Goal: Information Seeking & Learning: Learn about a topic

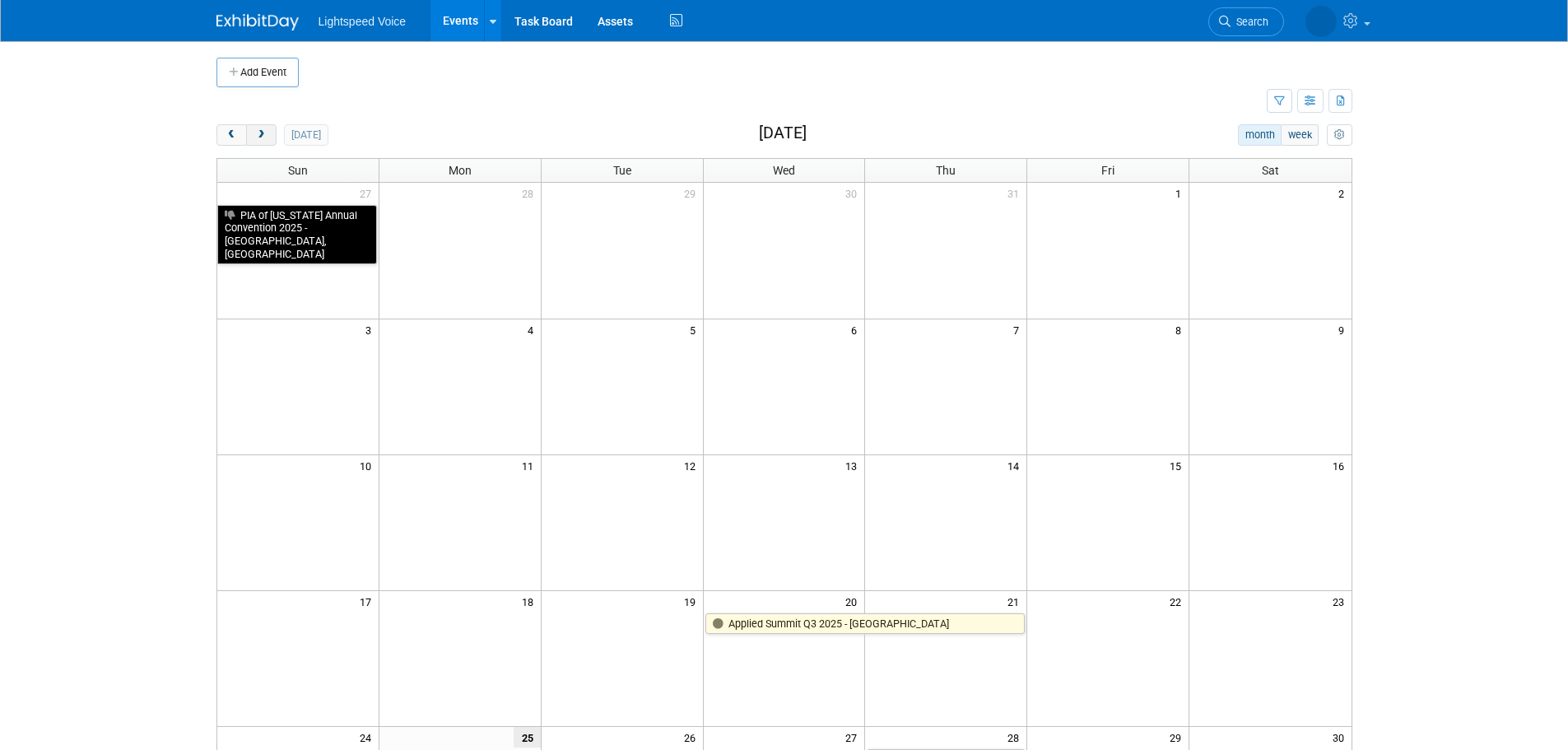
click at [270, 137] on button "next" at bounding box center [261, 134] width 31 height 21
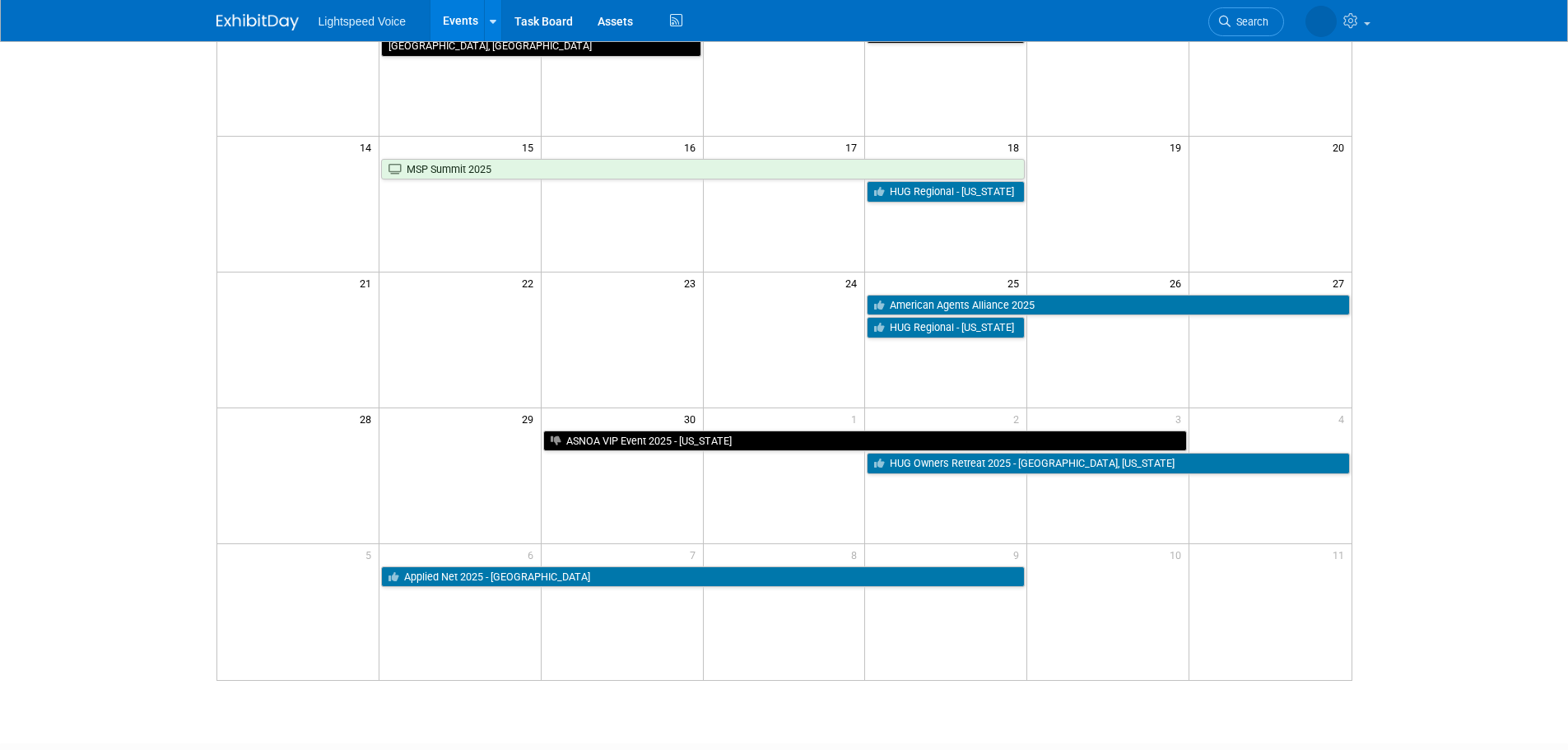
scroll to position [329, 0]
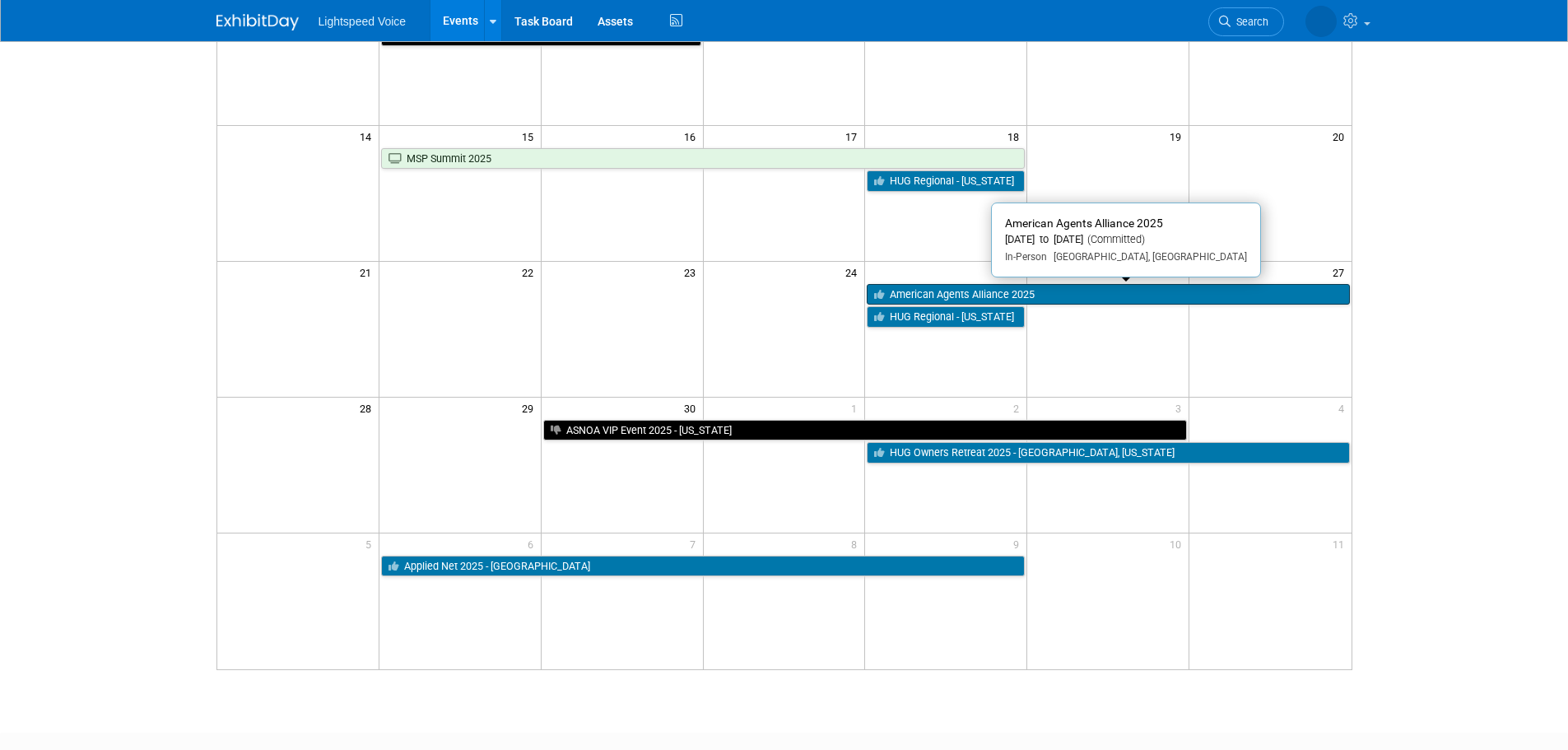
click at [913, 297] on link "American Agents Alliance 2025" at bounding box center [1108, 294] width 483 height 21
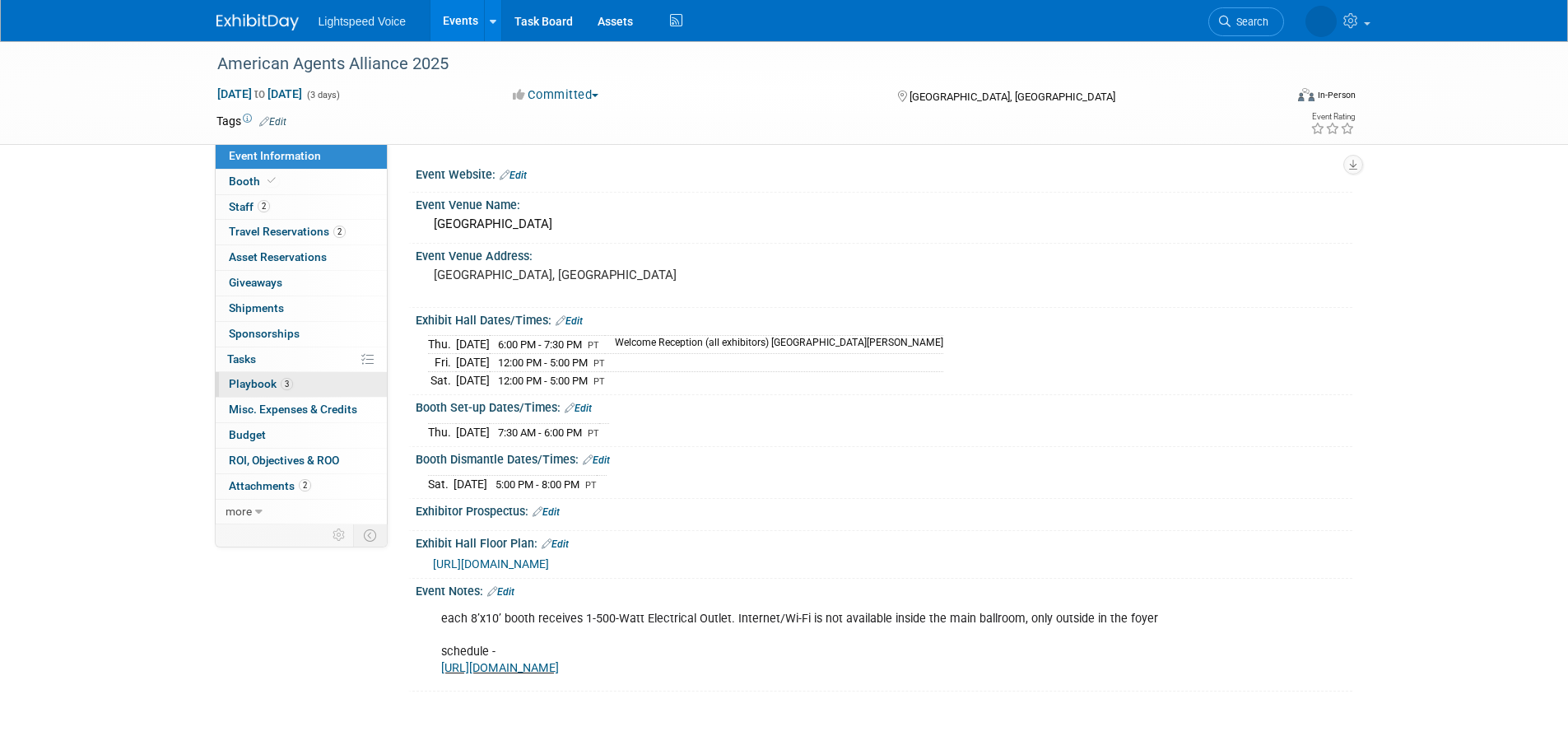
click at [279, 378] on span "Playbook 3" at bounding box center [261, 383] width 64 height 14
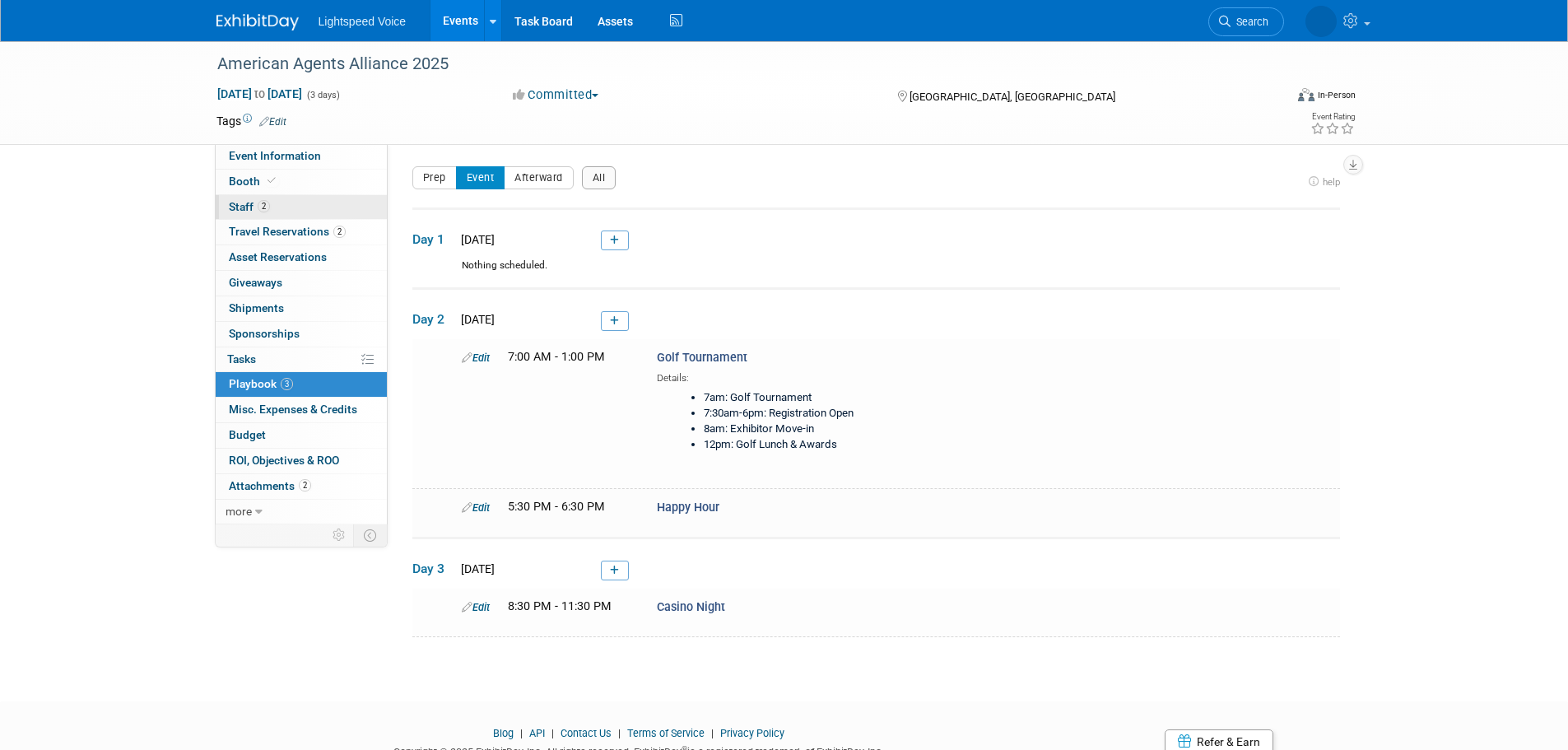
drag, startPoint x: 238, startPoint y: 151, endPoint x: 287, endPoint y: 194, distance: 65.2
click at [239, 151] on span "Event Information" at bounding box center [275, 156] width 92 height 14
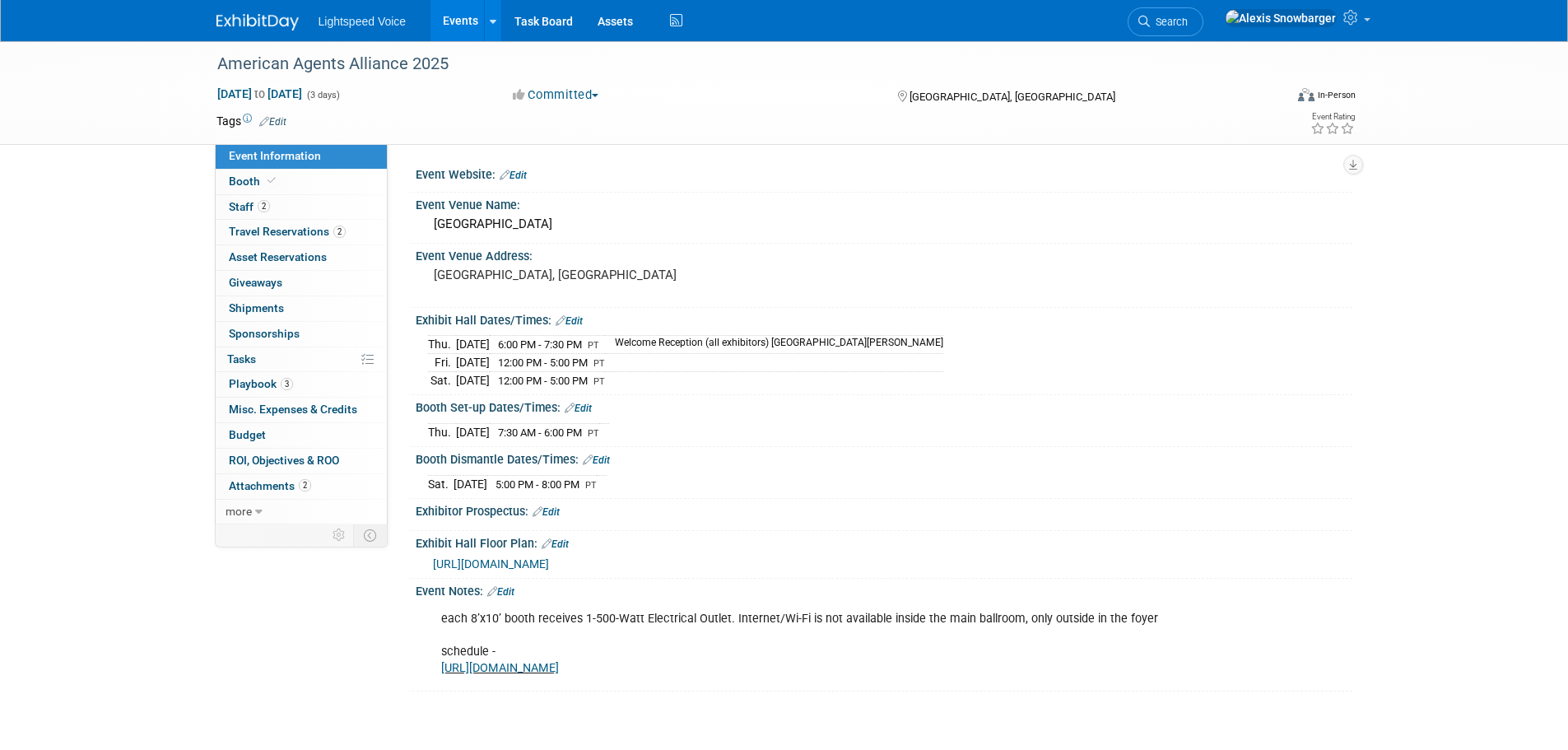
drag, startPoint x: 490, startPoint y: 342, endPoint x: 622, endPoint y: 374, distance: 135.8
click at [719, 374] on tbody "[DATE] 6:00 PM - 7:30 PM PT Welcome Reception (all exhibitors) [GEOGRAPHIC_DATA…" at bounding box center [685, 362] width 515 height 53
drag, startPoint x: 585, startPoint y: 368, endPoint x: 522, endPoint y: 393, distance: 67.8
click at [584, 368] on td "12:00 PM - 5:00 PM PT" at bounding box center [547, 362] width 115 height 18
click at [460, 428] on td "[DATE]" at bounding box center [473, 432] width 34 height 17
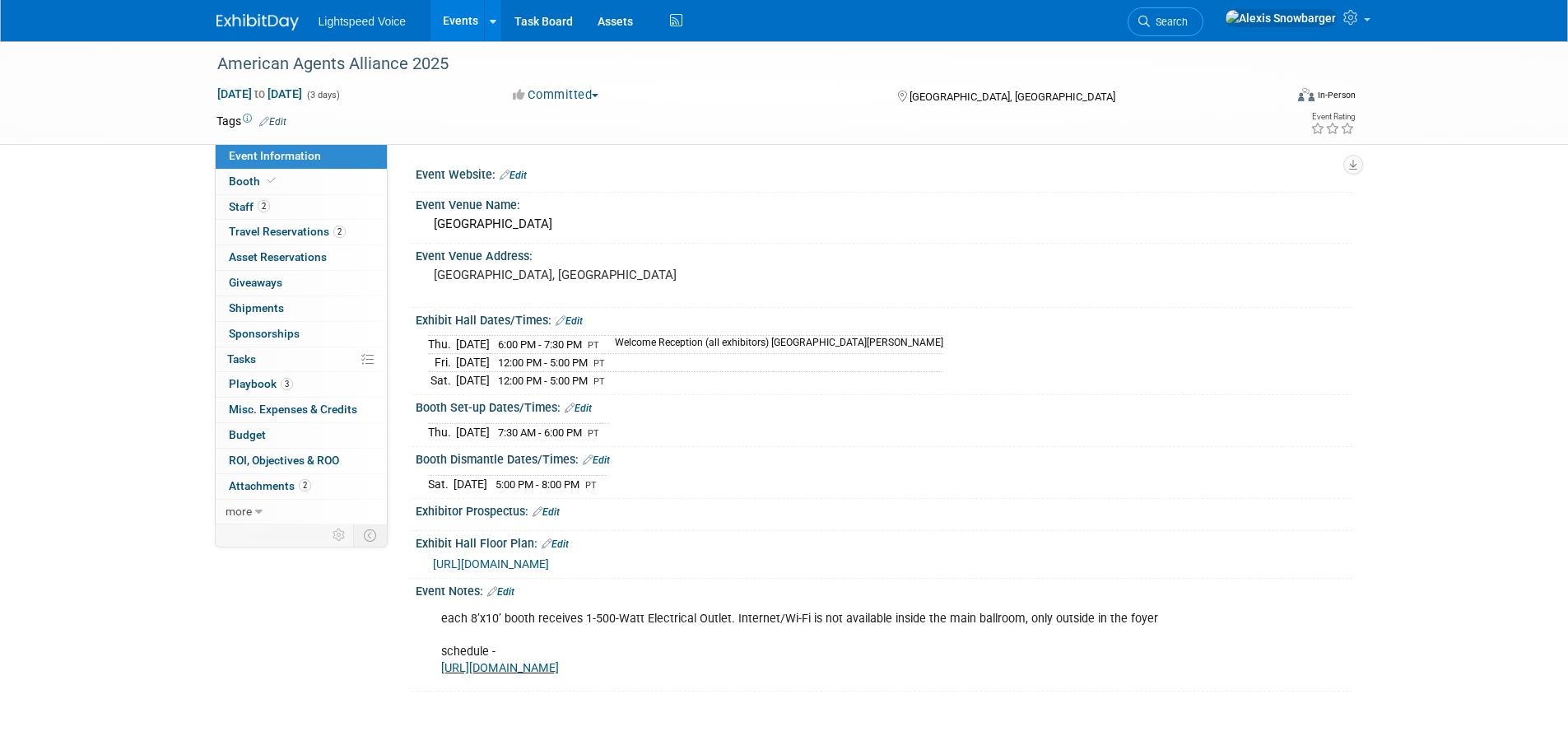
drag, startPoint x: 445, startPoint y: 428, endPoint x: 644, endPoint y: 433, distance: 199.1
click at [609, 433] on tr "[DATE] 7:30 AM - 6:00 PM PT" at bounding box center [518, 432] width 181 height 17
click at [645, 433] on div "[DATE] 7:30 AM - 6:00 PM PT" at bounding box center [883, 430] width 912 height 22
drag, startPoint x: 637, startPoint y: 488, endPoint x: 440, endPoint y: 490, distance: 197.0
click at [440, 490] on div "[DATE] 5:00 PM - 8:00 PM PT Save Changes Cancel" at bounding box center [884, 480] width 937 height 28
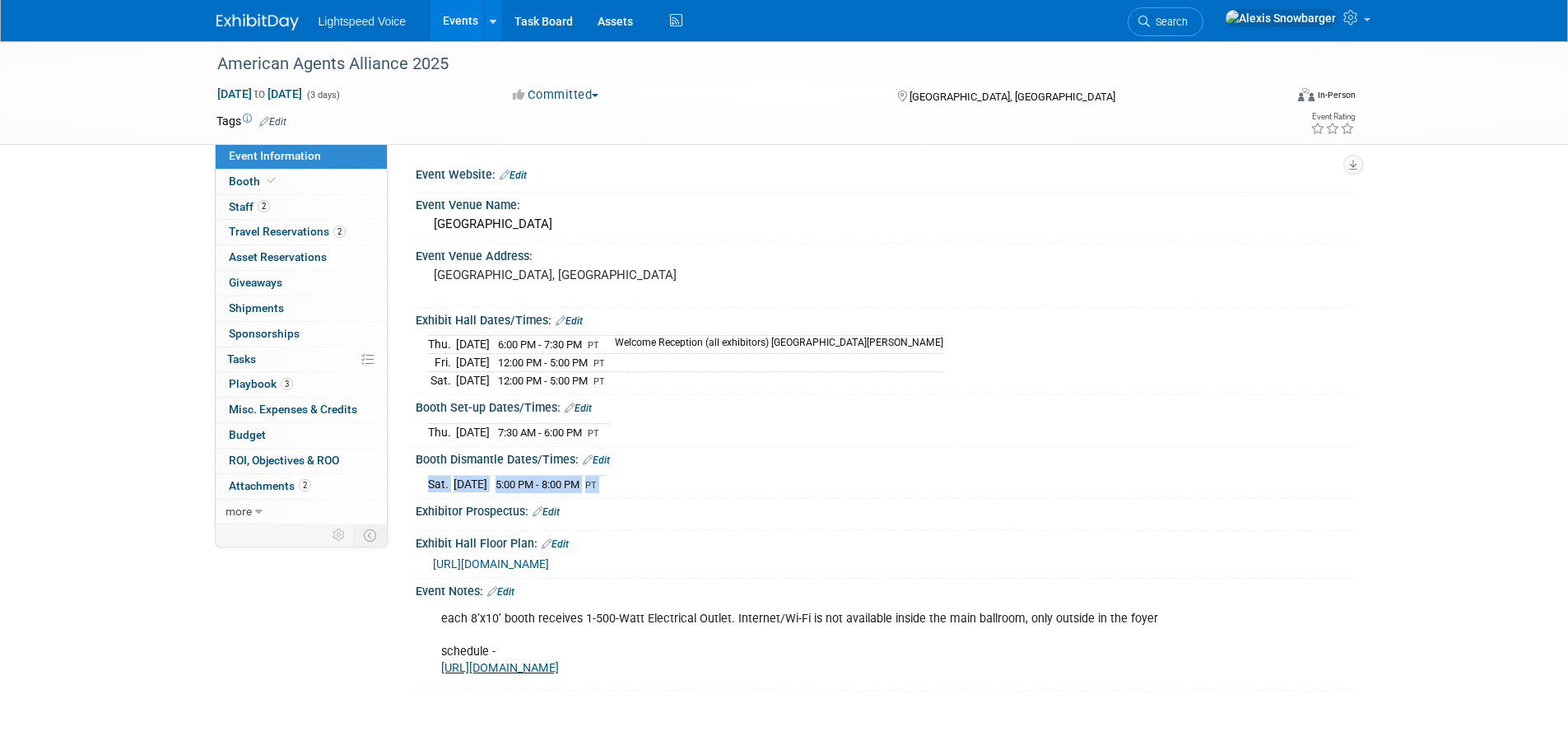
click at [437, 487] on td "Sat." at bounding box center [440, 484] width 25 height 17
drag, startPoint x: 474, startPoint y: 483, endPoint x: 646, endPoint y: 483, distance: 172.0
click at [646, 483] on div "[DATE] 5:00 PM - 8:00 PM PT" at bounding box center [883, 482] width 912 height 22
click at [580, 482] on span "5:00 PM - 8:00 PM" at bounding box center [537, 484] width 84 height 13
drag, startPoint x: 580, startPoint y: 483, endPoint x: 679, endPoint y: 487, distance: 99.1
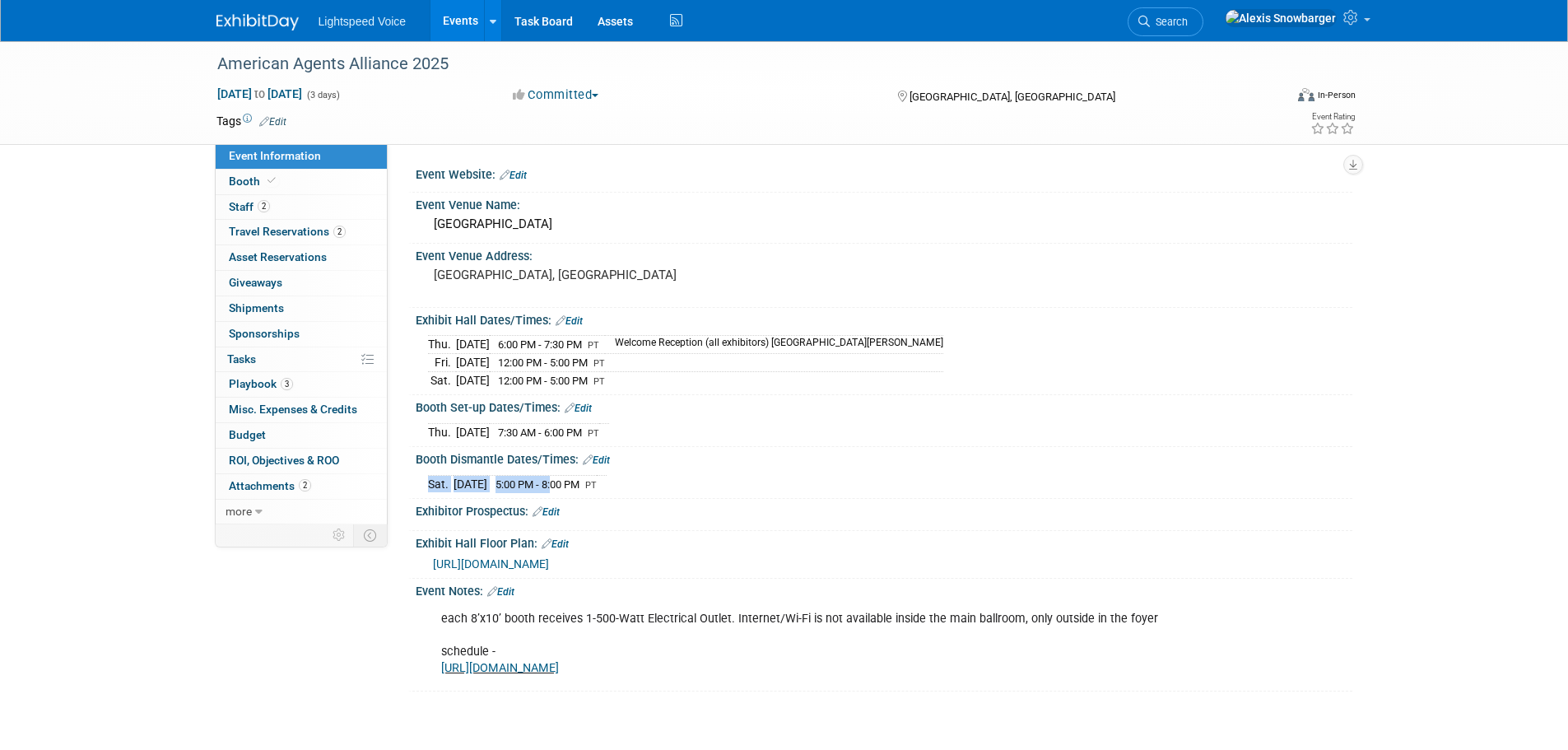
click at [679, 487] on div "[DATE] 5:00 PM - 8:00 PM PT" at bounding box center [883, 482] width 912 height 22
click at [686, 479] on div "[DATE] 5:00 PM - 8:00 PM PT" at bounding box center [883, 482] width 912 height 22
drag, startPoint x: 534, startPoint y: 374, endPoint x: 669, endPoint y: 376, distance: 135.0
click at [669, 376] on tr "[DATE] 12:00 PM - 5:00 PM PT" at bounding box center [685, 380] width 515 height 17
click at [578, 376] on span "12:00 PM - 5:00 PM" at bounding box center [543, 380] width 90 height 13
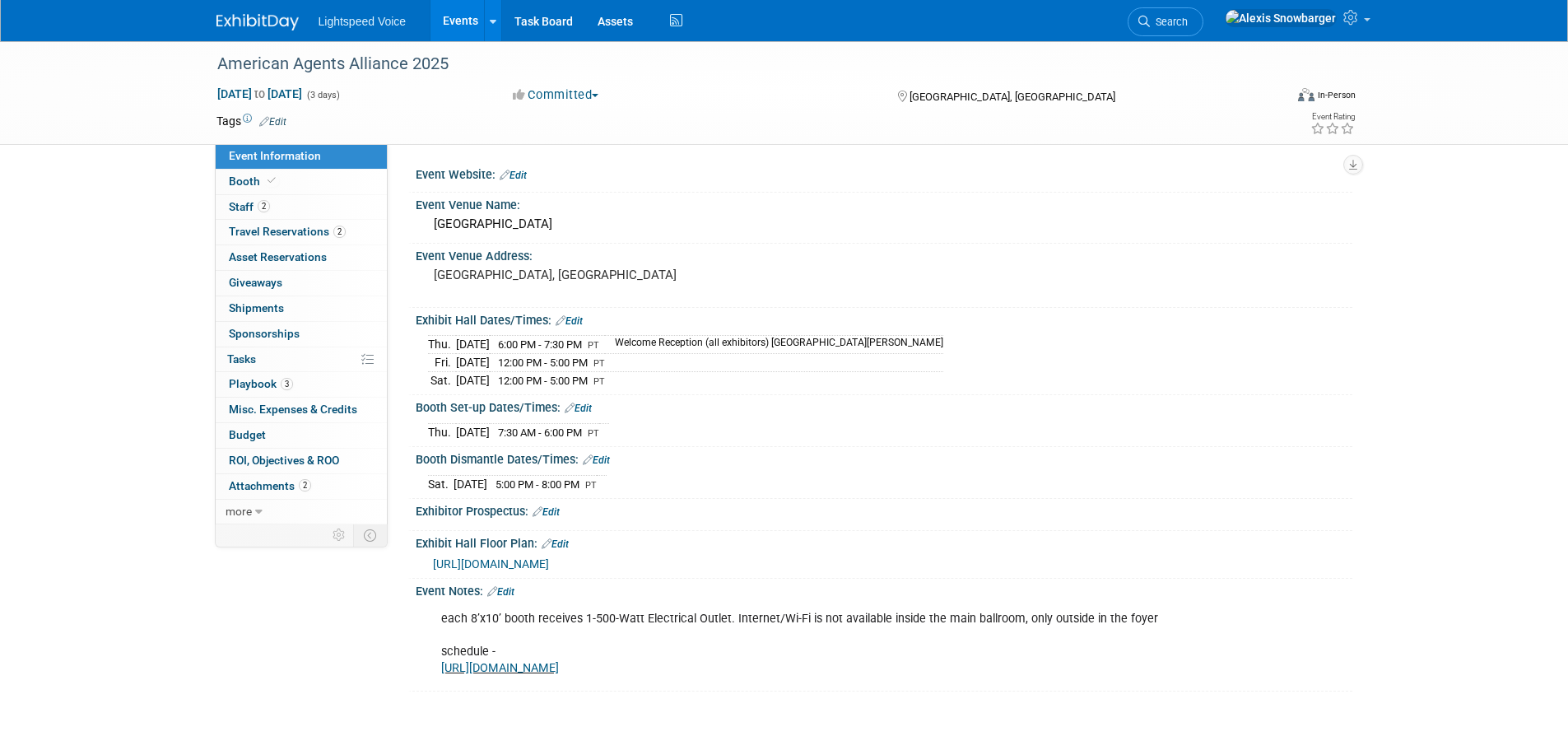
drag, startPoint x: 706, startPoint y: 496, endPoint x: 461, endPoint y: 352, distance: 284.2
click at [464, 355] on div "Event Website: Edit Event Venue Name: [GEOGRAPHIC_DATA] [GEOGRAPHIC_DATA], [GEO…" at bounding box center [876, 427] width 927 height 529
click at [460, 349] on td "[DATE]" at bounding box center [473, 344] width 34 height 18
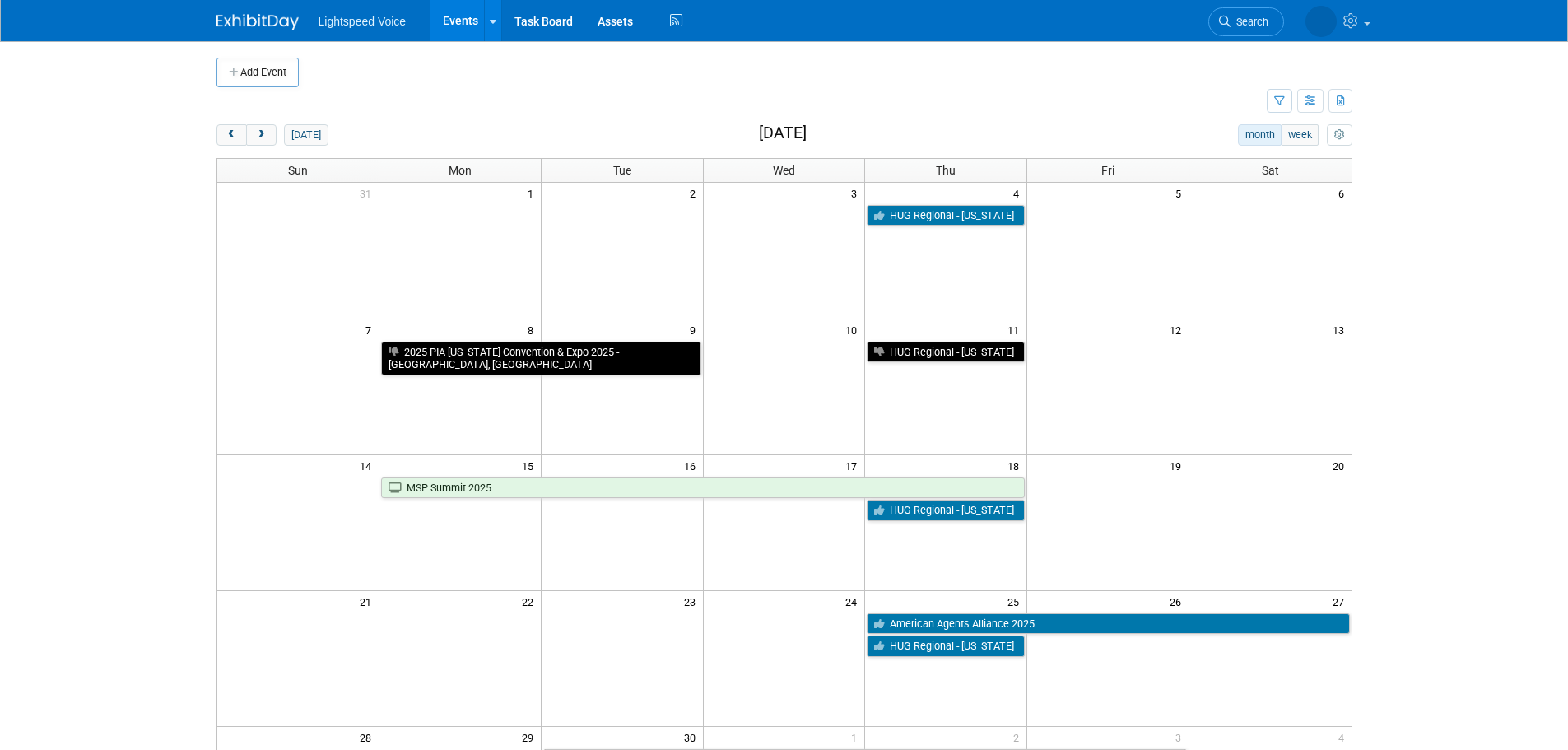
drag, startPoint x: 260, startPoint y: 142, endPoint x: 262, endPoint y: 157, distance: 15.1
click at [260, 143] on button "next" at bounding box center [261, 134] width 31 height 21
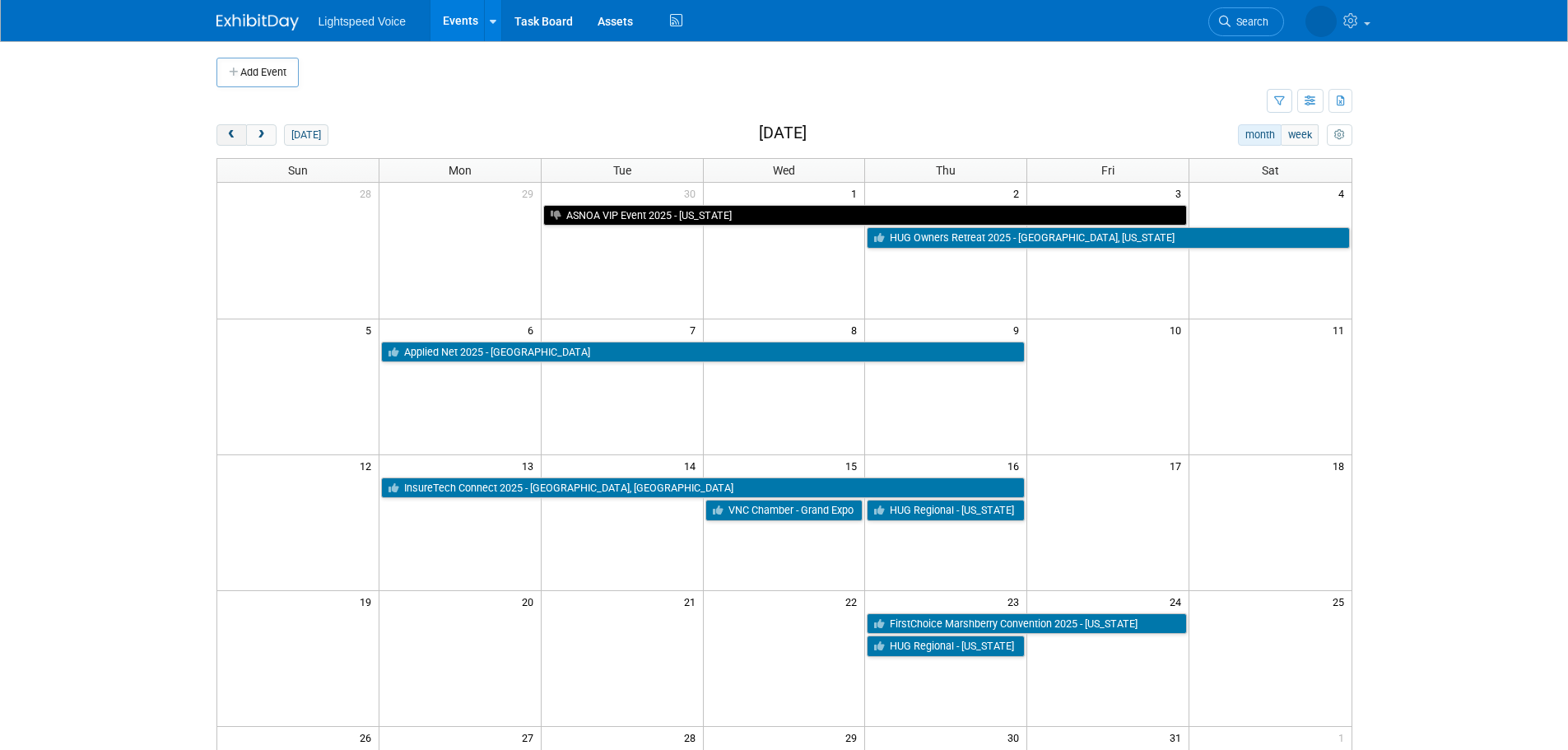
click at [227, 128] on button "prev" at bounding box center [232, 134] width 31 height 21
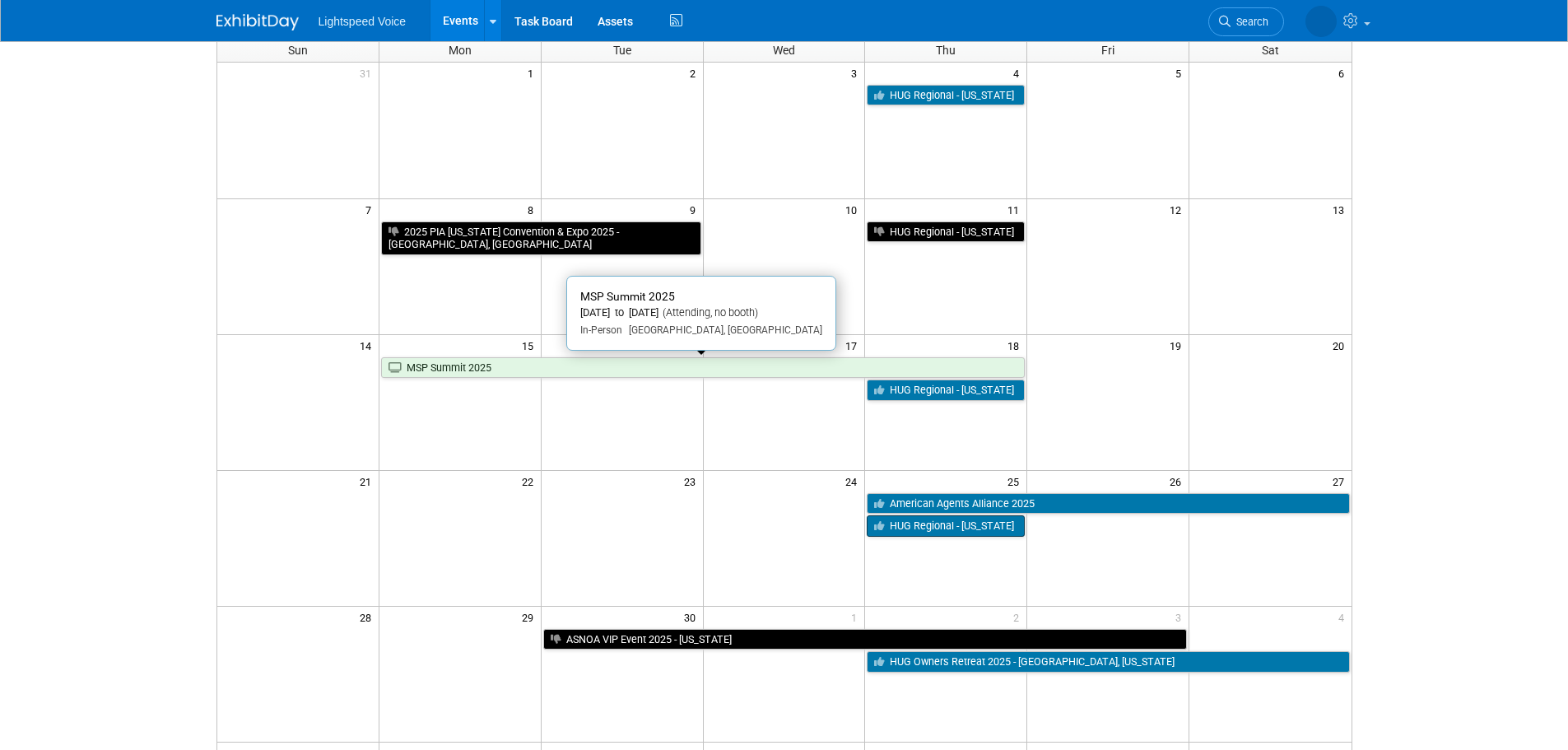
scroll to position [247, 0]
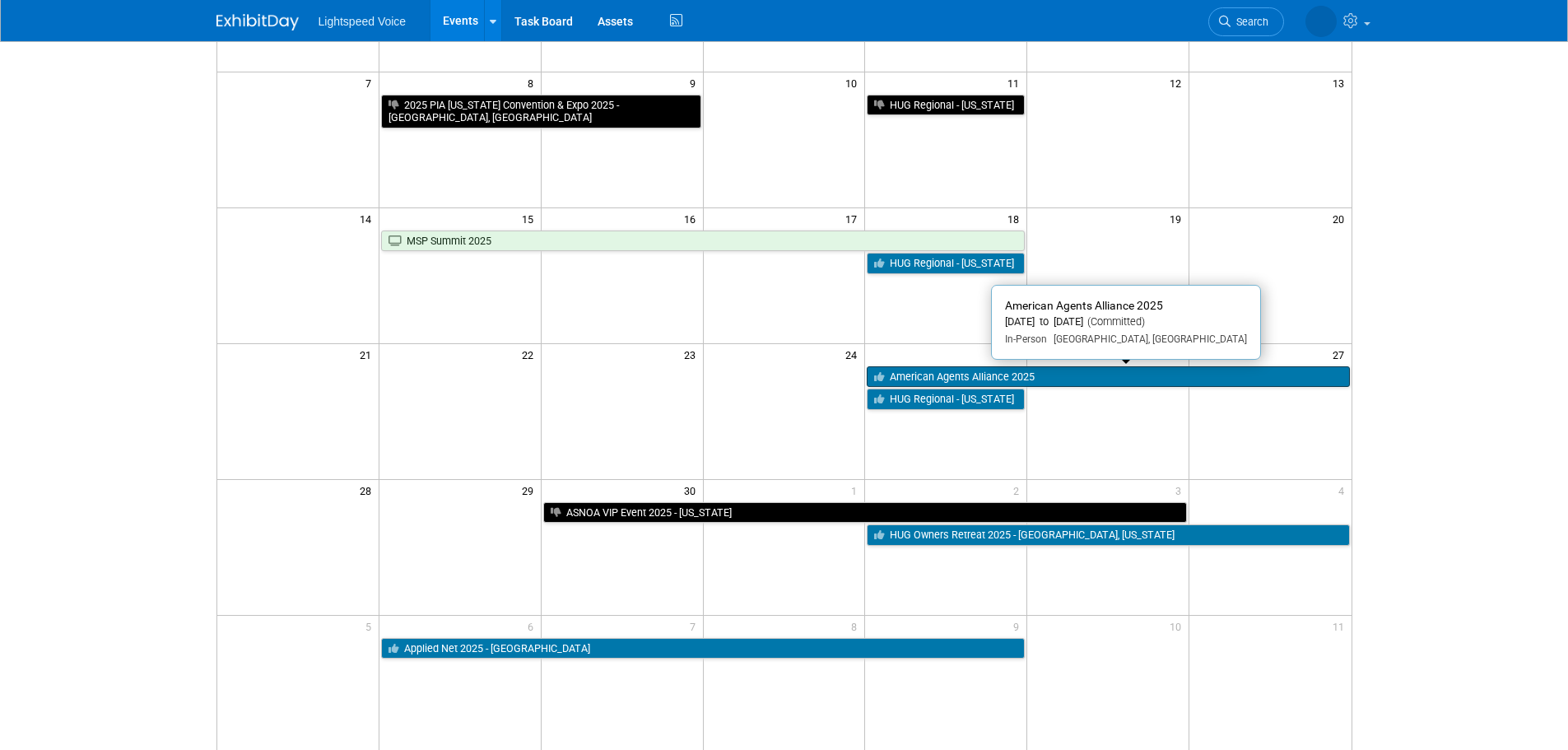
click at [924, 375] on link "American Agents Alliance 2025" at bounding box center [1108, 377] width 483 height 21
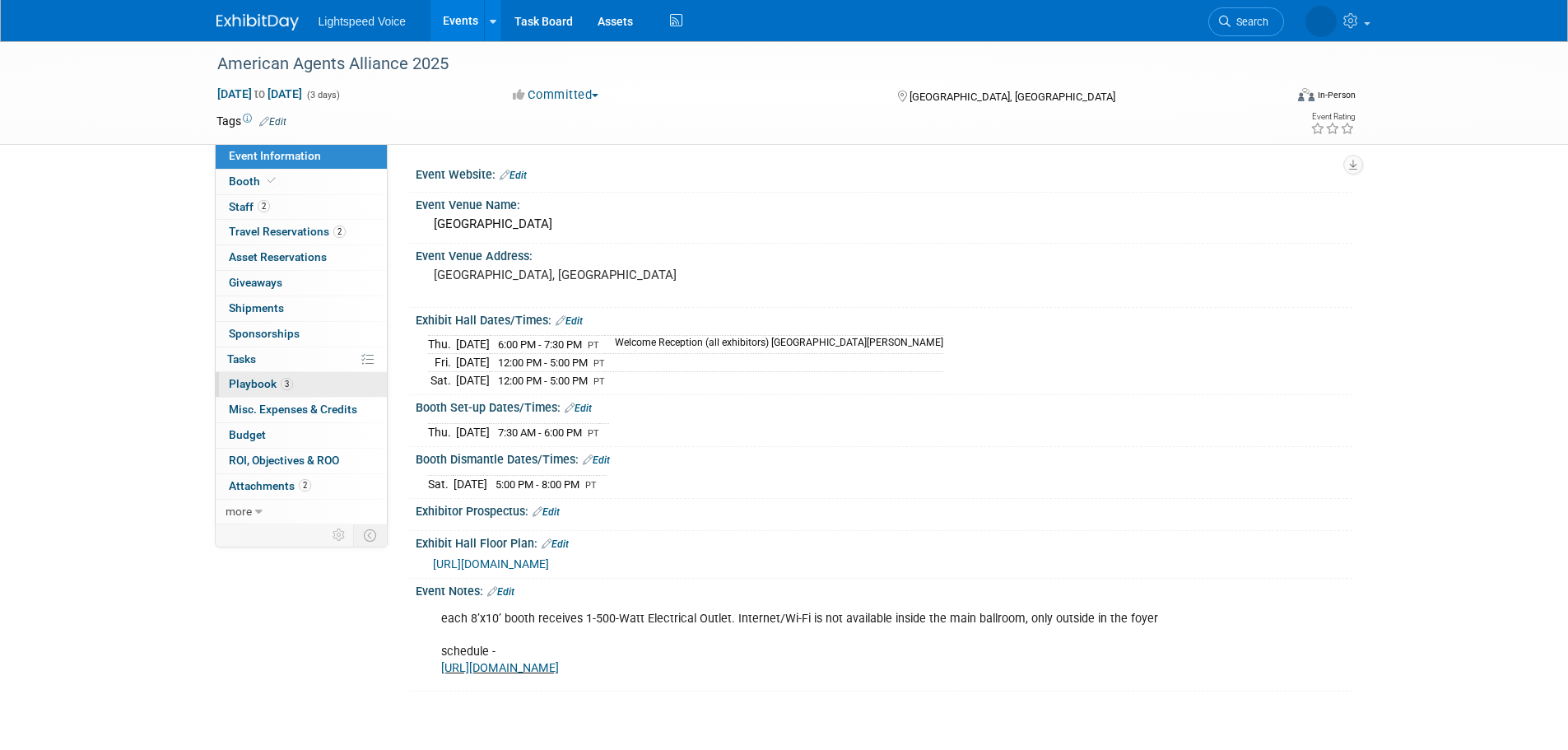
click at [261, 386] on span "Playbook 3" at bounding box center [261, 383] width 64 height 14
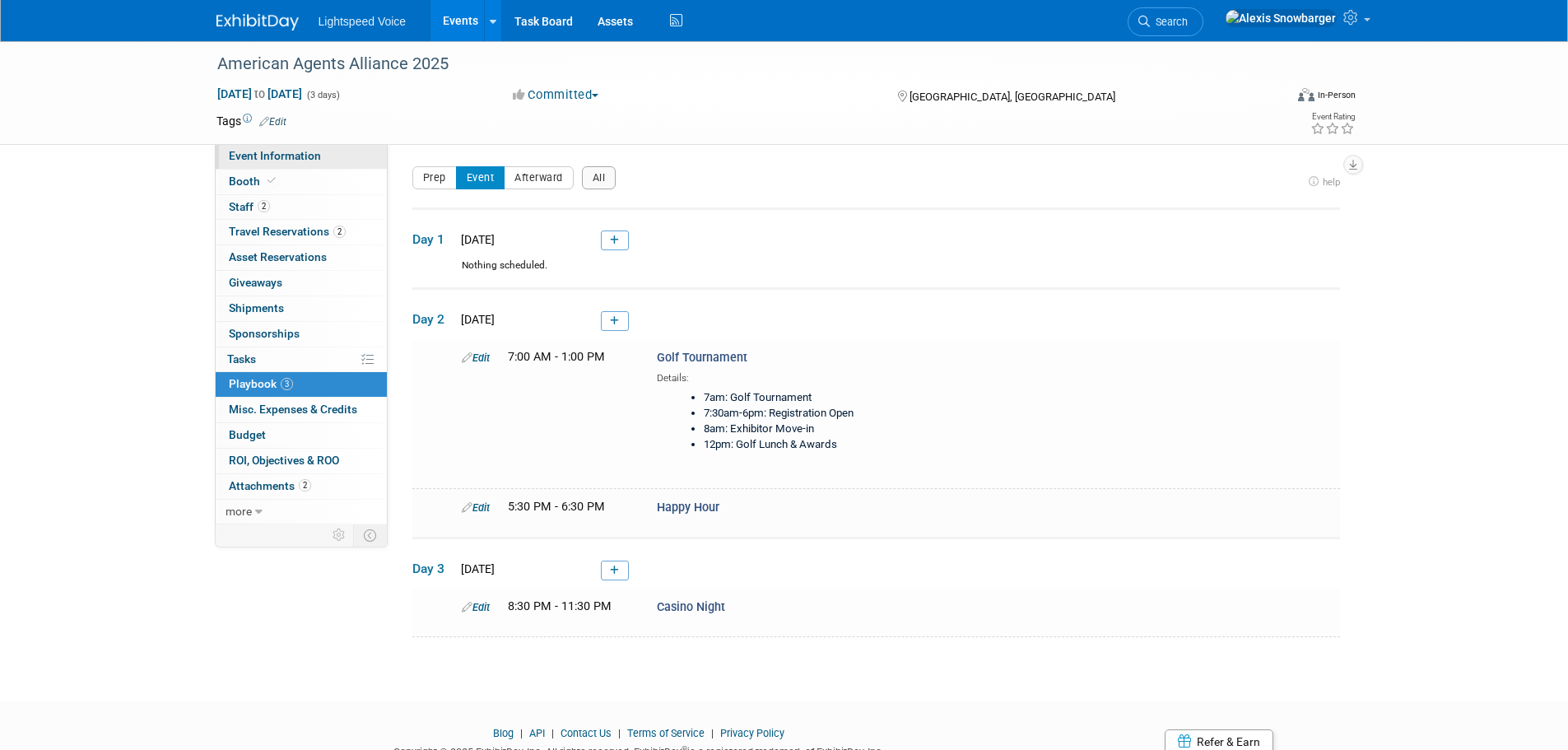
click at [291, 148] on link "Event Information" at bounding box center [301, 156] width 171 height 25
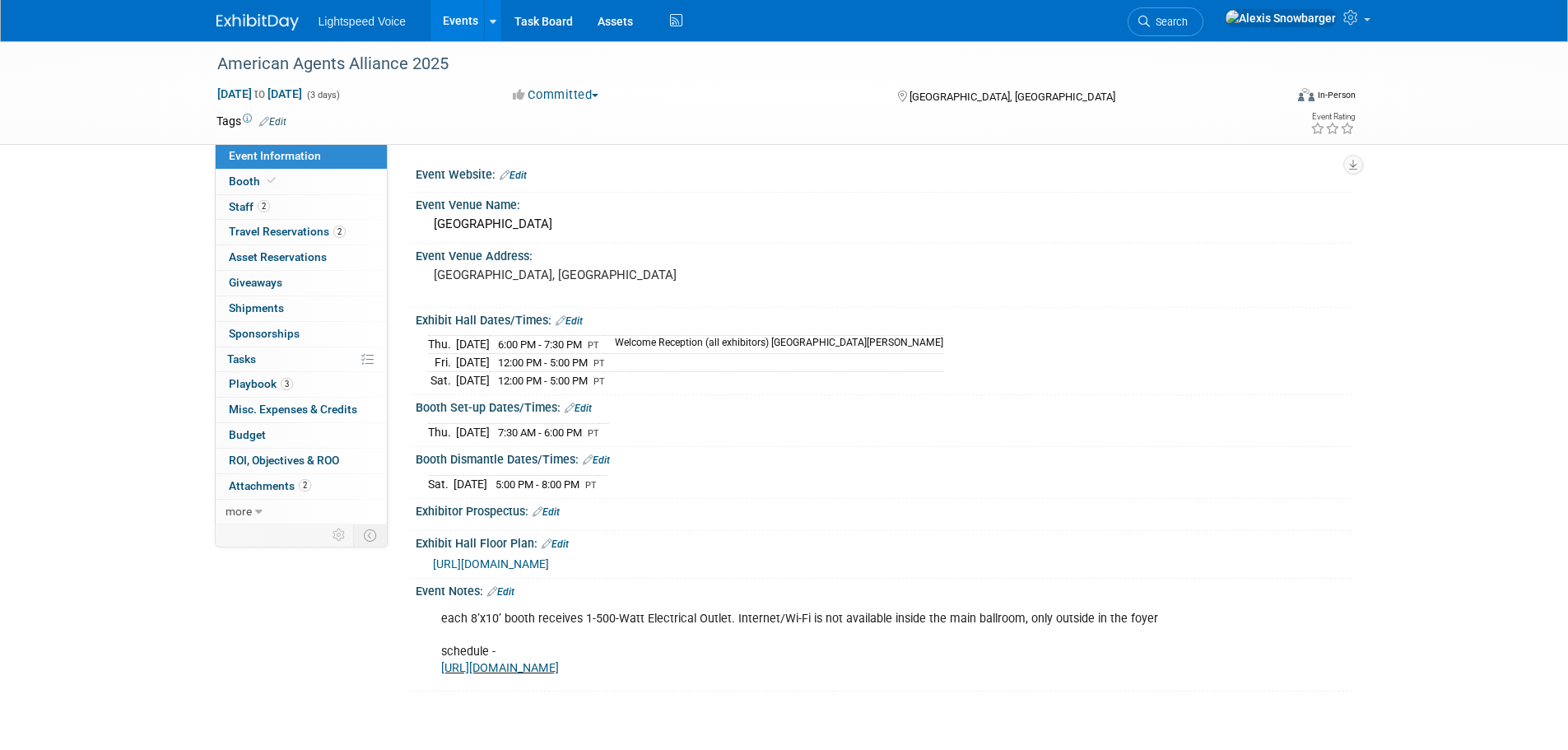
drag, startPoint x: 421, startPoint y: 431, endPoint x: 676, endPoint y: 423, distance: 255.1
click at [676, 423] on div "Thu. Sep 25, 2025 7:30 AM - 6:00 PM PT Save Changes Cancel" at bounding box center [884, 428] width 937 height 28
click at [484, 428] on td "[DATE]" at bounding box center [473, 432] width 34 height 17
click at [456, 428] on td "[DATE]" at bounding box center [473, 432] width 34 height 17
click at [295, 391] on link "3 Playbook 3" at bounding box center [301, 384] width 171 height 25
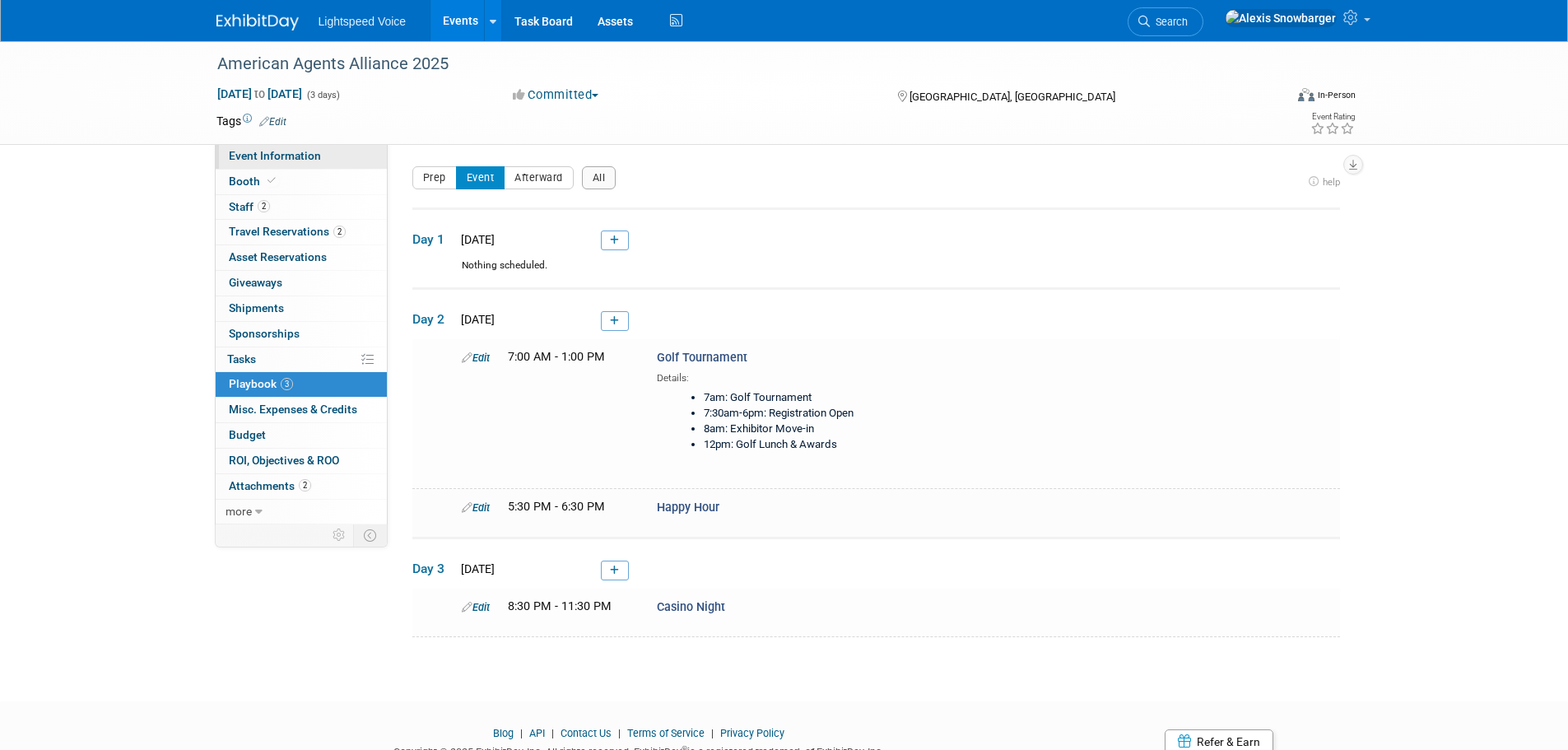
click at [298, 157] on span "Event Information" at bounding box center [275, 156] width 92 height 14
